Goal: Task Accomplishment & Management: Manage account settings

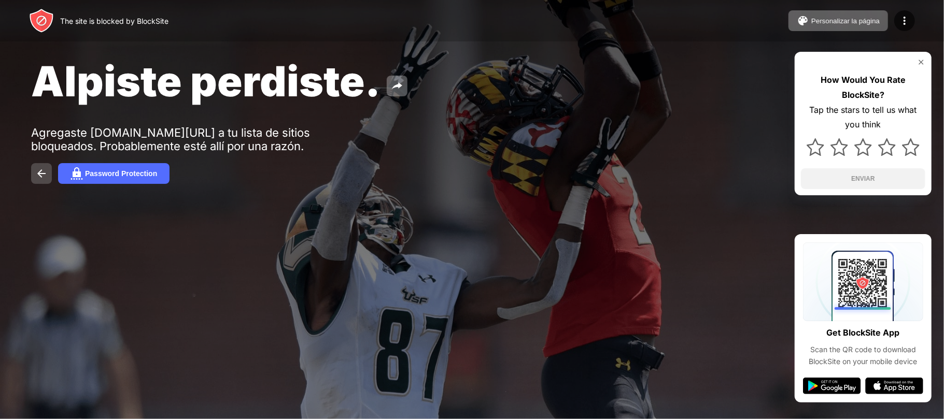
click at [40, 174] on img at bounding box center [41, 173] width 12 height 12
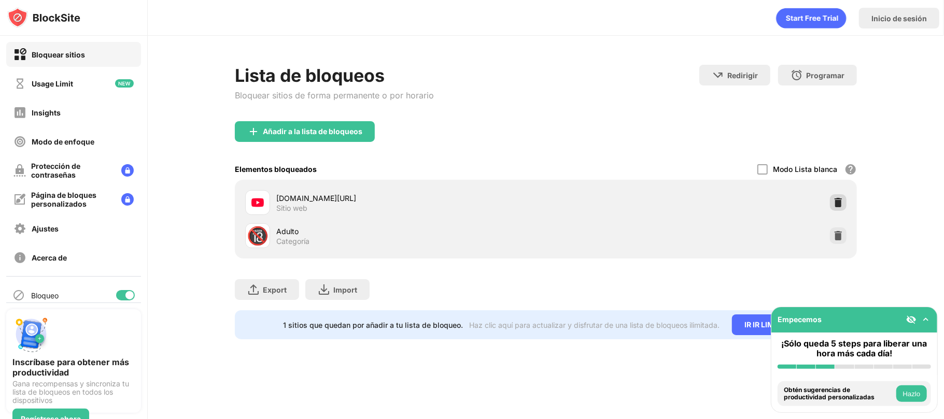
click at [836, 199] on img at bounding box center [838, 203] width 10 height 10
